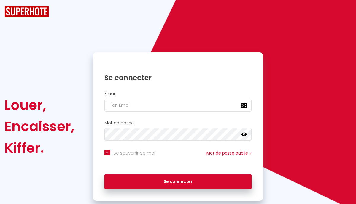
checkbox input "true"
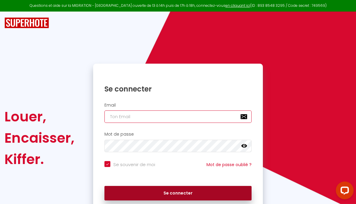
type input "[EMAIL_ADDRESS][DOMAIN_NAME]"
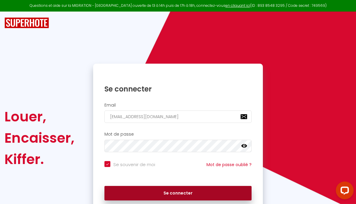
click at [193, 193] on button "Se connecter" at bounding box center [177, 193] width 147 height 15
checkbox input "true"
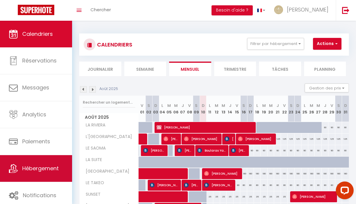
scroll to position [4, 0]
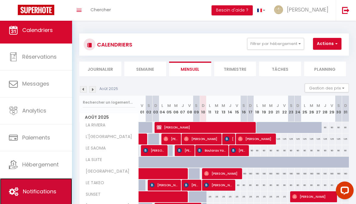
click at [45, 185] on link "Notifications" at bounding box center [36, 192] width 72 height 27
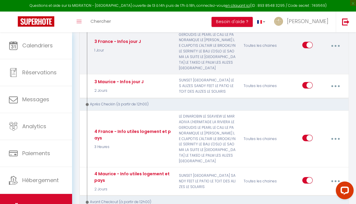
scroll to position [278, 0]
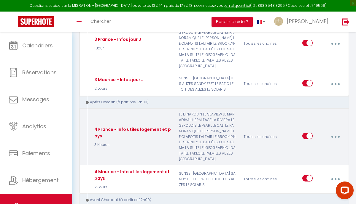
click at [336, 131] on button "button" at bounding box center [336, 136] width 16 height 11
click at [317, 147] on link "Editer" at bounding box center [320, 152] width 44 height 10
type input "4 France - Info utiles logement et pays"
select select "3"
select select "3 Heures"
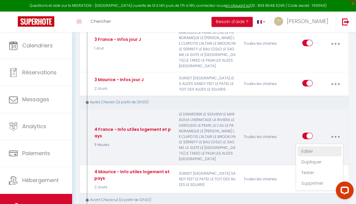
select select
checkbox input "true"
checkbox input "false"
radio input "true"
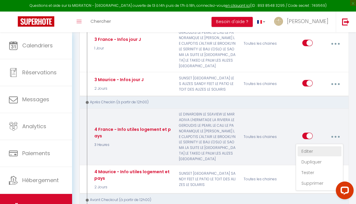
type input "Informations utiles à votre séjour"
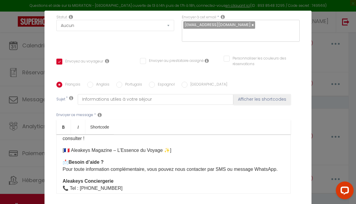
scroll to position [94, 0]
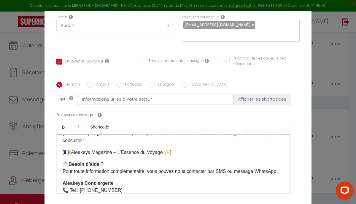
click at [279, 163] on p "📩 Besoin d’aide ? Pour toute information complémentaire, vous pouvez nous conta…" at bounding box center [174, 168] width 222 height 14
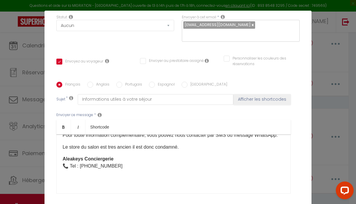
scroll to position [127, 0]
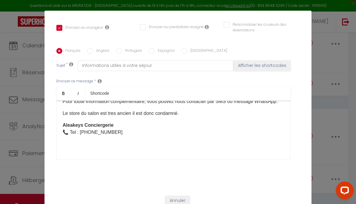
checkbox input "true"
checkbox input "false"
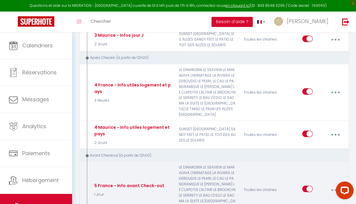
scroll to position [319, 0]
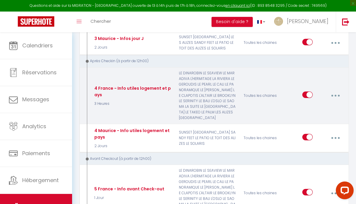
click at [335, 90] on button "button" at bounding box center [336, 95] width 16 height 11
click at [308, 105] on link "Editer" at bounding box center [320, 110] width 44 height 10
type input "4 France - Info utiles logement et pays"
select select "3"
select select "3 Heures"
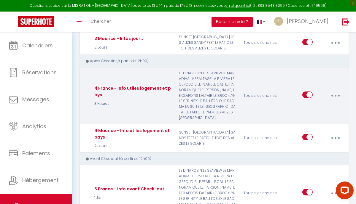
select select
checkbox input "true"
checkbox input "false"
radio input "true"
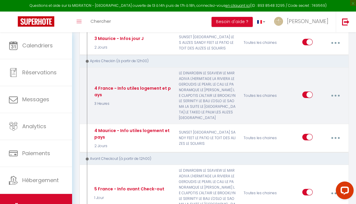
type input "Informations utiles à votre séjour"
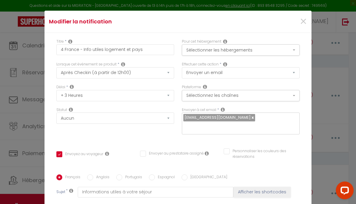
scroll to position [111, 0]
drag, startPoint x: 177, startPoint y: 131, endPoint x: 64, endPoint y: 131, distance: 113.3
copy p "Le store du salon est tres ancien il est donc condamné."
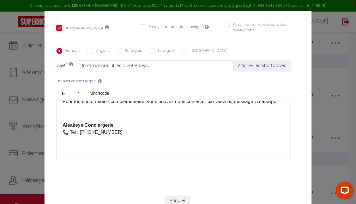
checkbox input "true"
checkbox input "false"
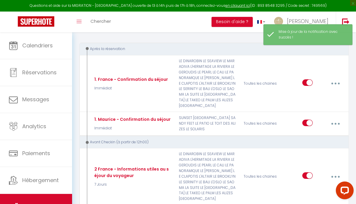
scroll to position [0, 0]
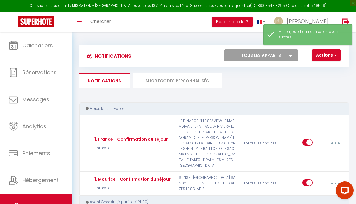
click at [187, 82] on li "SHORTCODES PERSONNALISÉS" at bounding box center [177, 80] width 89 height 15
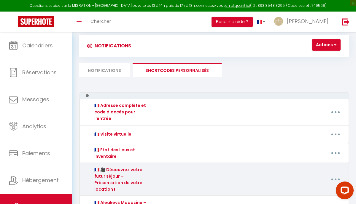
scroll to position [2, 0]
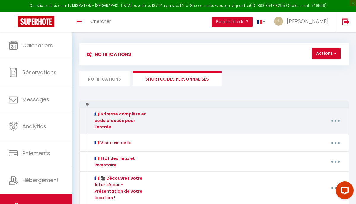
click at [334, 116] on button "button" at bounding box center [336, 120] width 16 height 11
click at [310, 134] on link "Editer" at bounding box center [320, 135] width 44 height 10
type input "🇫🇷 Adresse complète et code d'accès pour l'entrée"
type textarea "Veuillez trouver ci-dessous l'adresse complète du logement ainsi que les différ…"
type textarea "🇫🇷📍 Adresse du logement [STREET_ADDRESS][GEOGRAPHIC_DATA] – Bâtiment 6 (Jumbo) …"
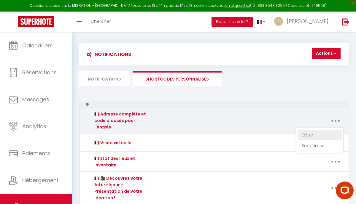
type textarea "🇫🇷📍 Adresse du logement [STREET_ADDRESS] Résidence Jamais 1er étage, Appartemen…"
type textarea "🇫🇷📍 Adresse du logement [STREET_ADDRESS] du Maréchal de Lattre de Tassigny Rési…"
type textarea "🇫🇷📍 Adresse du logement [STREET_ADDRESS] Résidence L’[PERSON_NAME] – Bâtiment D…"
type textarea "🇫🇷📍 Adresse du logement [STREET_ADDRESS][GEOGRAPHIC_DATA] Les Argonautes – Bâti…"
type textarea "🇫🇷📍 Adresse du logement [STREET_ADDRESS][PERSON_NAME] – Bâtiment Amazone Appart…"
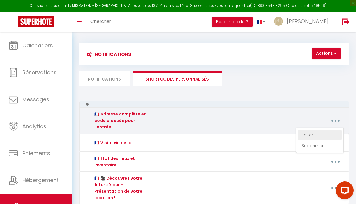
type textarea "🇫🇷📍 Adresse du logement [STREET_ADDRESS] Rose des Sables – Bâtiment G Apparteme…"
type textarea "🇫🇷📍 Adresse du logement [STREET_ADDRESS] Résidence Calypso – Bâtiment 5 Apparte…"
type textarea "🇫🇷📍 Adresse du logement [STREET_ADDRESS] (juste à côté du tabac de l'Europe) Ré…"
type textarea "🇫🇷📍 Adresse du logement [STREET_ADDRESS] Résidence La Sterne – Bâtiment A Appar…"
type textarea "🇫🇷📍 Adresse du logement [STREET_ADDRESS] [PERSON_NAME] Résidence L’Éden – Bâtim…"
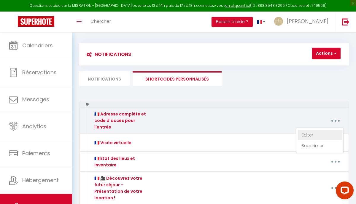
type textarea "🇫🇷📍 Adresse du logement [STREET_ADDRESS] Résidence Les Peupliers – Bâtiment A A…"
type textarea "🇫🇷📍 Adresse du logement [STREET_ADDRESS] Soleil Résidence Le Soleil – Bâtiment …"
type textarea "🇫🇷📍 Adresse du logement [STREET_ADDRESS][PERSON_NAME] Les Grandes Voiles – Bâti…"
type textarea "🇫🇷📍 Adresse du logement [STREET_ADDRESS][US_STATE], 2ᵉ étage – Appartement 24 […"
type textarea "🇫🇷📍 Loremip do sitametc 715 Adip Elitsed do Eiusmo Temporinc Ut Laboreet – Dolo…"
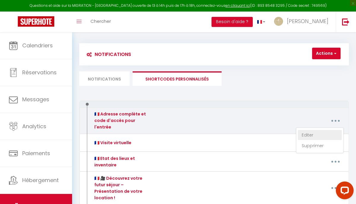
type textarea "🇫🇷📍 Adresse du logement [STREET_ADDRESS] Les Terrasses de la Mer – Bâtiment A A…"
type textarea "🇫🇷📍 Adresse du logement [STREET_ADDRESS][PERSON_NAME] Les Voiles Blanches – Bât…"
type textarea "🇫🇷📍 Adresse du logement [STREET_ADDRESS] – Bâtiment TEE 2 Appartement 311 – 2ᵉ …"
type textarea "🇫🇷📍 Adresse du logement [STREET_ADDRESS][PERSON_NAME] ème étage 34280 [GEOGRAPH…"
type textarea "🇫🇷📍 Adresse du logement [GEOGRAPHIC_DATA] – Appartement Le Solaris – RDC - Bati…"
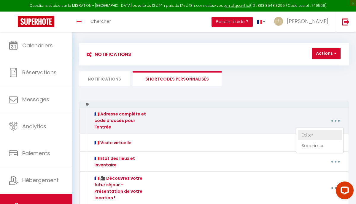
type textarea "🇫🇷📍 Adresse du logement [STREET_ADDRESS][GEOGRAPHIC_DATA] – RDC – Appartement 0…"
type textarea "🇫🇷📍 Adresse du logement [STREET_ADDRESS] 🚫 Pas de code immeuble L’entrée du bât…"
type textarea "🇫🇷📍 Adresse du logement [STREET_ADDRESS] Les Terrasses de la Mer Bâtiment B, [S…"
type textarea "🇫🇷📍 Adresse du logement [GEOGRAPHIC_DATA] – Appartement Le Patio – RDC - Bâtime…"
type textarea "🇫🇷📍 Adresse du logement [GEOGRAPHIC_DATA] – [GEOGRAPHIC_DATA] 🔑 Arrivée autonom…"
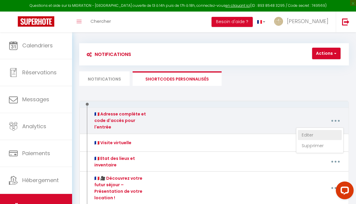
type textarea "🇫🇷📍 Adresse du logement [GEOGRAPHIC_DATA] – Appartement Le Toit des Alizés – 1e…"
type textarea "🇫🇷📍 Adresse du logement Allée des Cocotiers Résidence Coastal View Bâtiment B6,…"
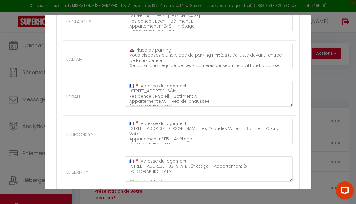
scroll to position [99, 0]
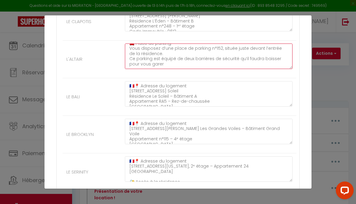
click at [194, 67] on textarea "🇫🇷📍 Adresse du logement [STREET_ADDRESS] Résidence Les Peupliers – Bâtiment A A…" at bounding box center [209, 57] width 168 height 26
paste textarea "Le store du salon est tres ancien il est donc condamné."
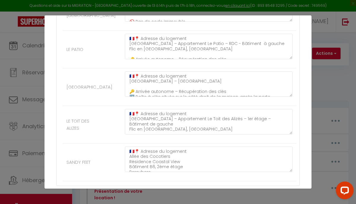
scroll to position [1109, 0]
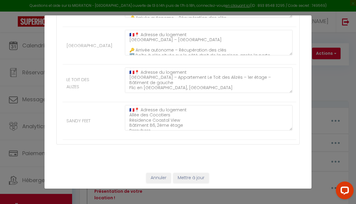
type textarea "🇫🇷📍 Adresse du logement [STREET_ADDRESS] Résidence Les Peupliers – Bâtiment A A…"
click at [181, 180] on button "Mettre à jour" at bounding box center [191, 178] width 36 height 10
